Goal: Transaction & Acquisition: Purchase product/service

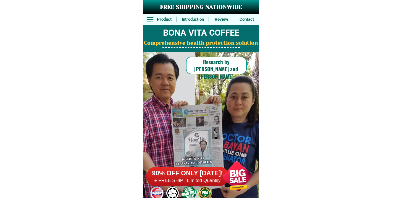
click at [177, 180] on h6 "+ FREE SHIP | Limited Quantily" at bounding box center [187, 181] width 83 height 6
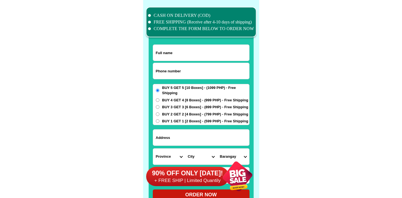
scroll to position [4291, 0]
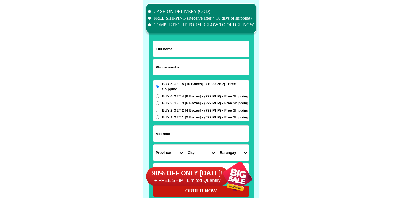
click at [193, 66] on input "Input phone_number" at bounding box center [201, 67] width 96 height 16
paste input "9954203195"
type input "09954203195"
click at [168, 50] on input "Input full_name" at bounding box center [201, 49] width 96 height 16
paste input "[PERSON_NAME]"
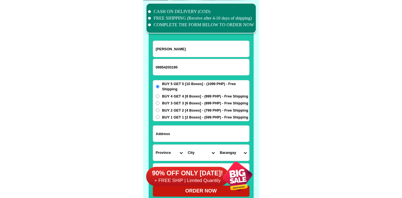
type input "[PERSON_NAME]"
click at [178, 137] on input "Input address" at bounding box center [201, 134] width 96 height 16
paste input "Bgy. 23 - imperial court subd. (pob.) [GEOGRAPHIC_DATA]-city [GEOGRAPHIC_DATA]"
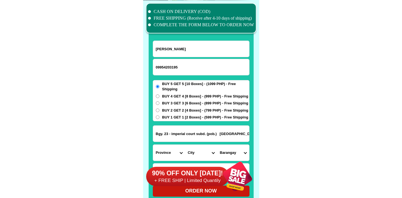
scroll to position [0, 4]
type input "Bgy. 23 - imperial court subd. (pob.) [GEOGRAPHIC_DATA]-city [GEOGRAPHIC_DATA]"
click at [175, 97] on span "BUY 4 GET 4 [8 Boxes] - (999 PHP) - Free Shipping" at bounding box center [205, 97] width 86 height 6
click at [159, 97] on input "BUY 4 GET 4 [8 Boxes] - (999 PHP) - Free Shipping" at bounding box center [158, 96] width 4 height 4
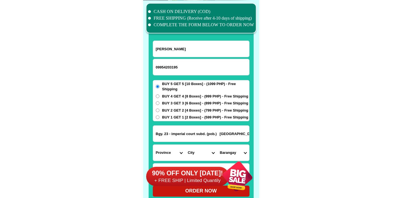
radio input "true"
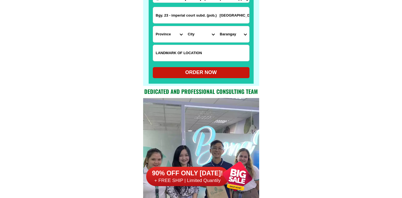
scroll to position [4375, 0]
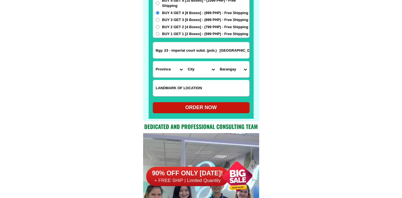
click at [181, 83] on input "Input LANDMARKOFLOCATION" at bounding box center [201, 88] width 96 height 16
paste input "Imperial Subd. Block 22 Lot2&3 Kinale [PERSON_NAME]"
type input "Imperial Subd. Block 22 Lot2&3 Kinale [PERSON_NAME]"
click at [165, 71] on select "Province [GEOGRAPHIC_DATA] [GEOGRAPHIC_DATA][PERSON_NAME][GEOGRAPHIC_DATA][GEOG…" at bounding box center [169, 69] width 32 height 16
select select "63_402"
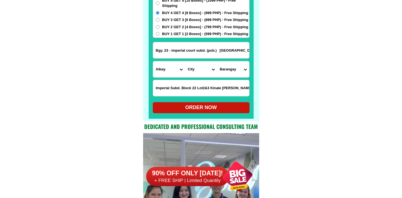
click at [153, 61] on select "Province [GEOGRAPHIC_DATA] [GEOGRAPHIC_DATA][PERSON_NAME][GEOGRAPHIC_DATA][GEOG…" at bounding box center [169, 69] width 32 height 16
click at [200, 71] on select "City [GEOGRAPHIC_DATA][PERSON_NAME][GEOGRAPHIC_DATA]-santo-[PERSON_NAME] [GEOGR…" at bounding box center [201, 69] width 32 height 16
select select "63_4027164"
click at [185, 61] on select "City [GEOGRAPHIC_DATA][PERSON_NAME][GEOGRAPHIC_DATA]-santo-[PERSON_NAME] [GEOGR…" at bounding box center [201, 69] width 32 height 16
click at [231, 65] on select "[GEOGRAPHIC_DATA] 1 - em's barrio (pob.) Bgy. 10 - cabugao Bgy. 11 - maoyod pob…" at bounding box center [233, 69] width 32 height 16
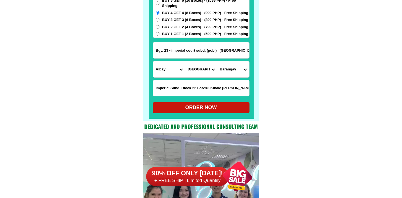
select select "63_40271648312"
click at [217, 61] on select "[GEOGRAPHIC_DATA] 1 - em's barrio (pob.) Bgy. 10 - cabugao Bgy. 11 - maoyod pob…" at bounding box center [233, 69] width 32 height 16
click at [207, 112] on div "ORDER NOW" at bounding box center [201, 107] width 97 height 11
radio input "true"
